Goal: Transaction & Acquisition: Purchase product/service

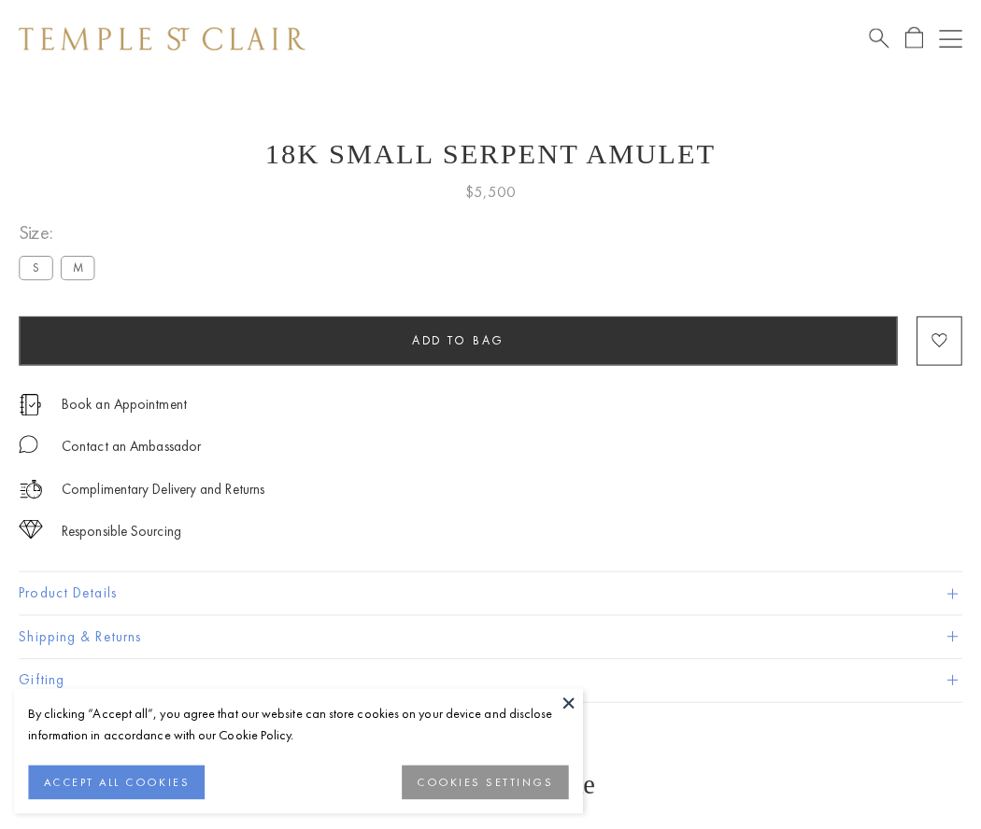
scroll to position [75, 0]
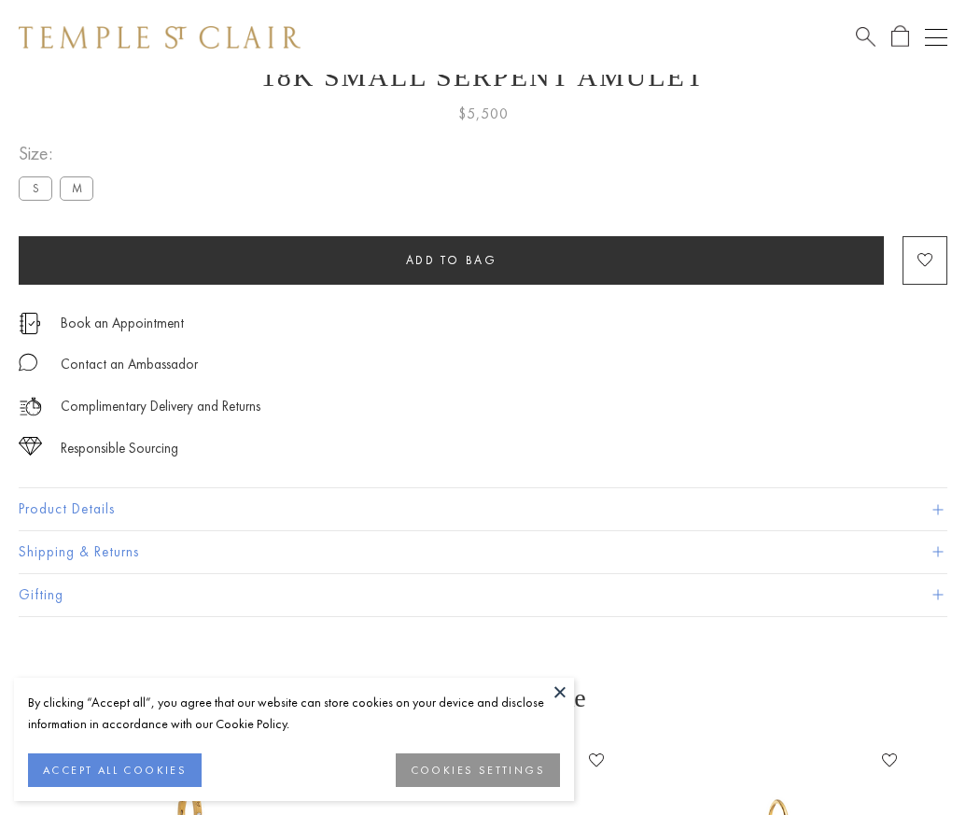
click at [451, 260] on span "Add to bag" at bounding box center [452, 260] width 92 height 16
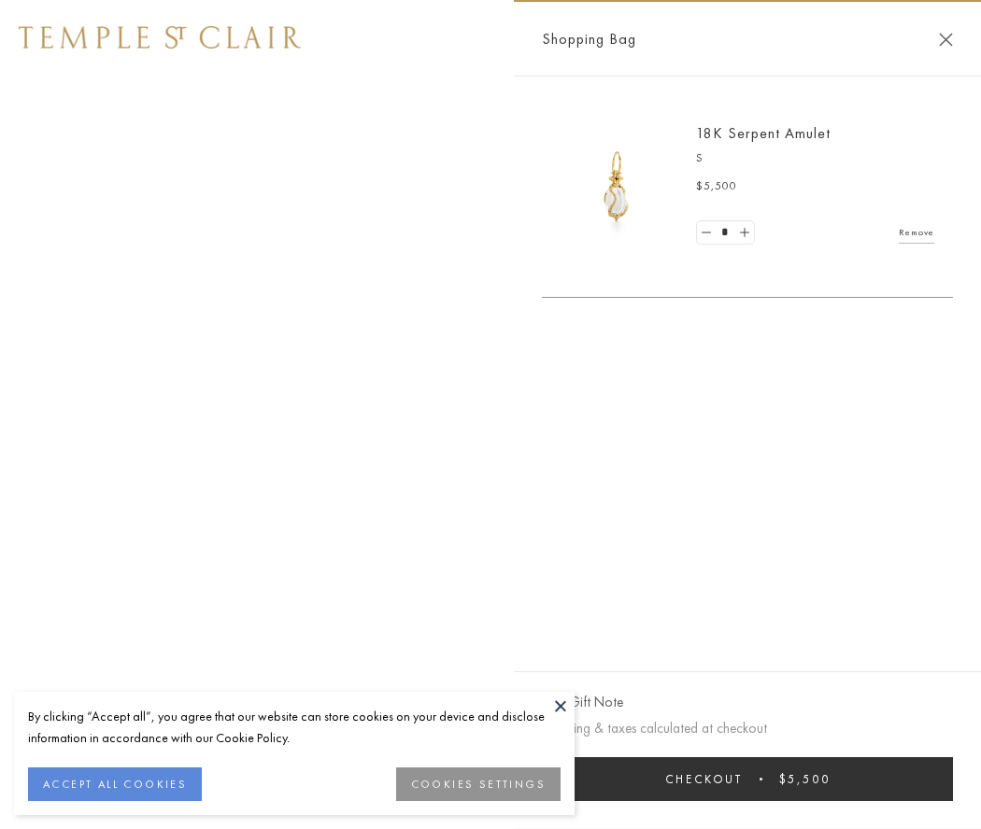
click at [747, 779] on button "Checkout $5,500" at bounding box center [747, 779] width 411 height 44
